Goal: Navigation & Orientation: Understand site structure

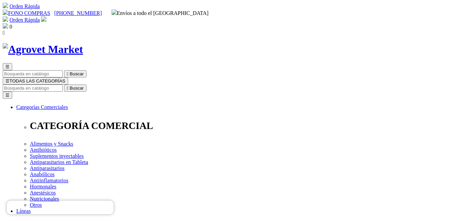
drag, startPoint x: 455, startPoint y: 7, endPoint x: 447, endPoint y: 2, distance: 9.6
click at [447, 3] on nav "Orden Rápida FONO COMPRAS +51 998162160 Envíos a todo el Perú Orden Rápida Bien…" at bounding box center [229, 19] width 452 height 33
click at [9, 78] on span "☰" at bounding box center [7, 80] width 4 height 5
click at [68, 77] on button "☰ TODAS LAS CATEGORÍAS" at bounding box center [35, 80] width 65 height 7
